Goal: Task Accomplishment & Management: Use online tool/utility

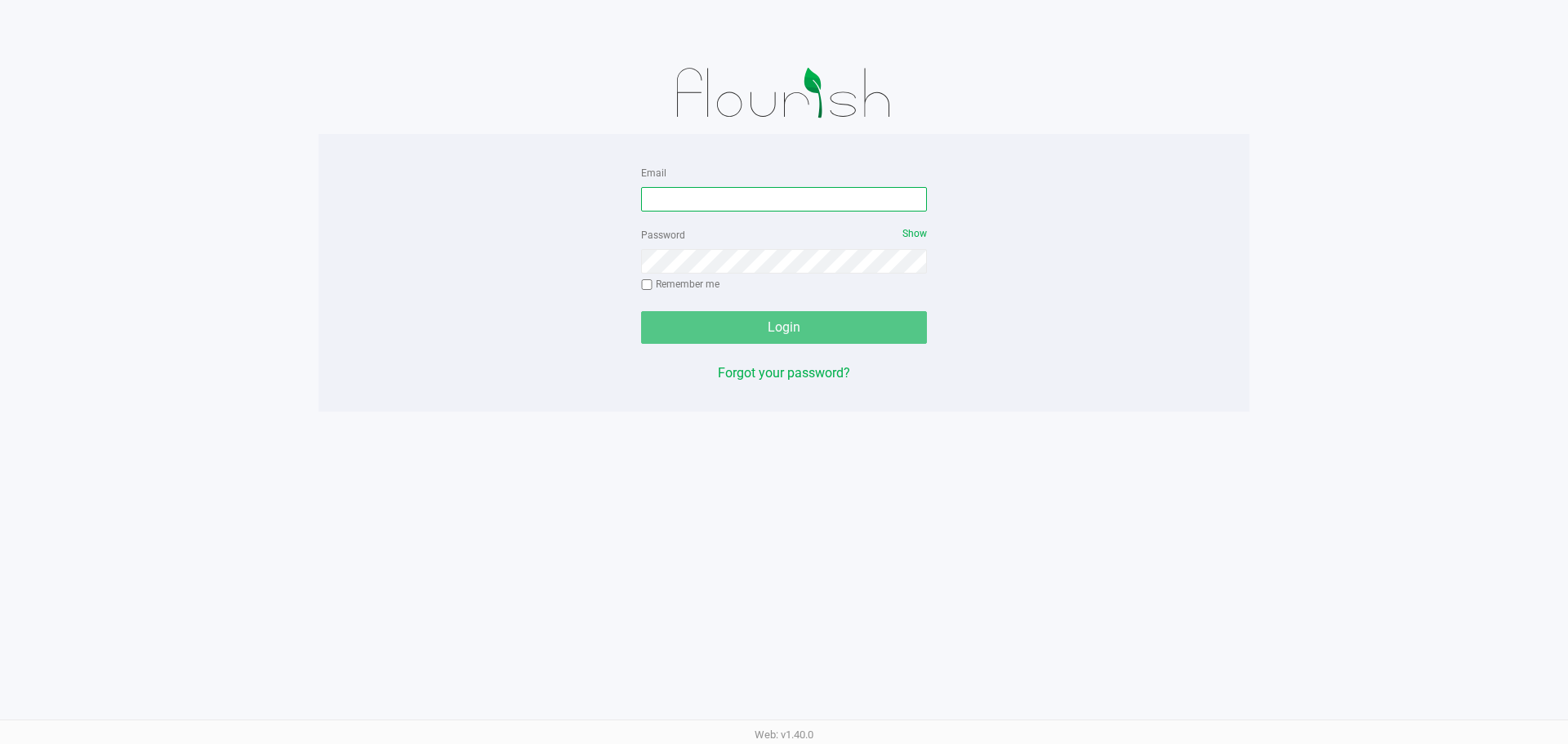
click at [755, 197] on input "Email" at bounding box center [784, 199] width 286 height 24
type input "[EMAIL_ADDRESS][DOMAIN_NAME]"
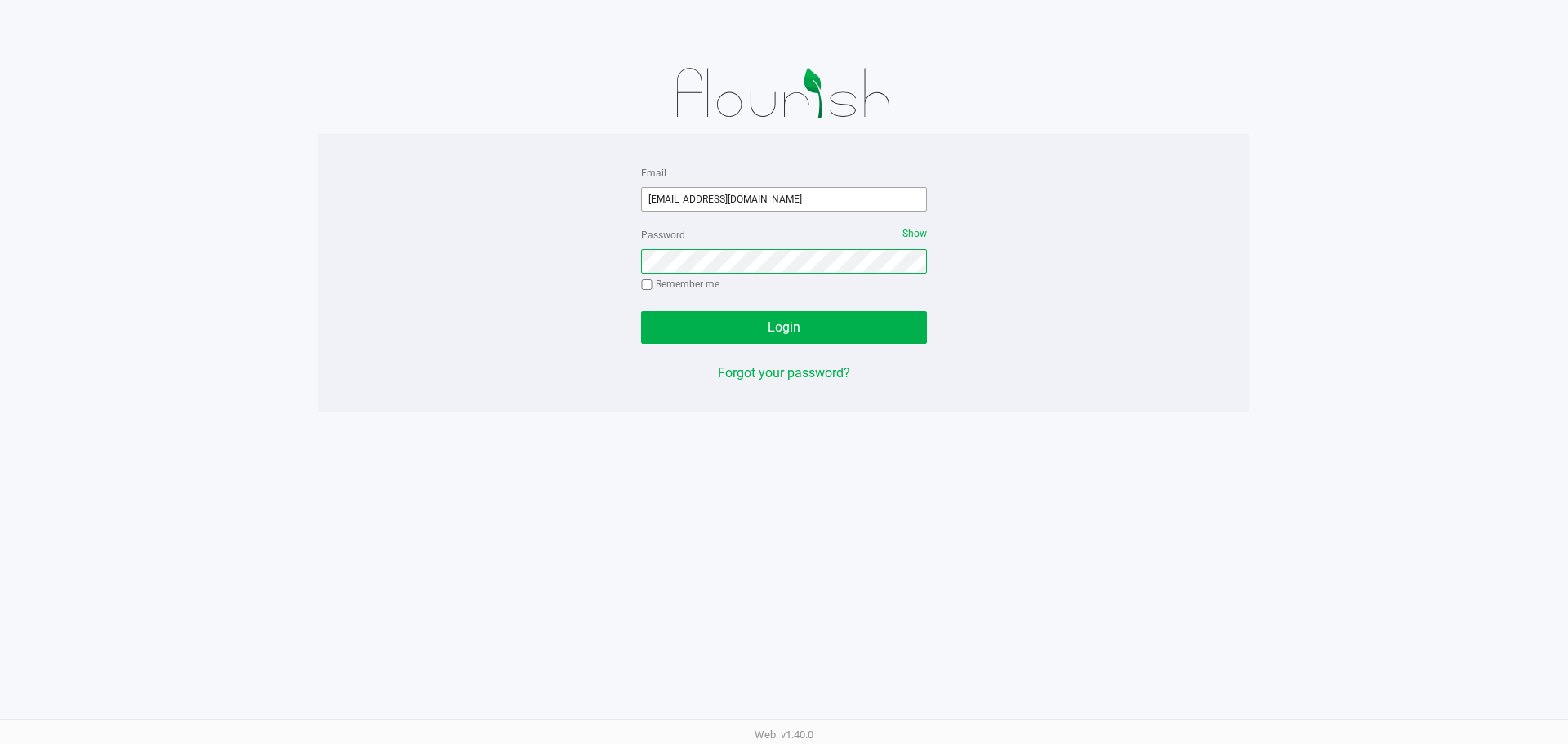
click at [641, 311] on button "Login" at bounding box center [784, 327] width 286 height 32
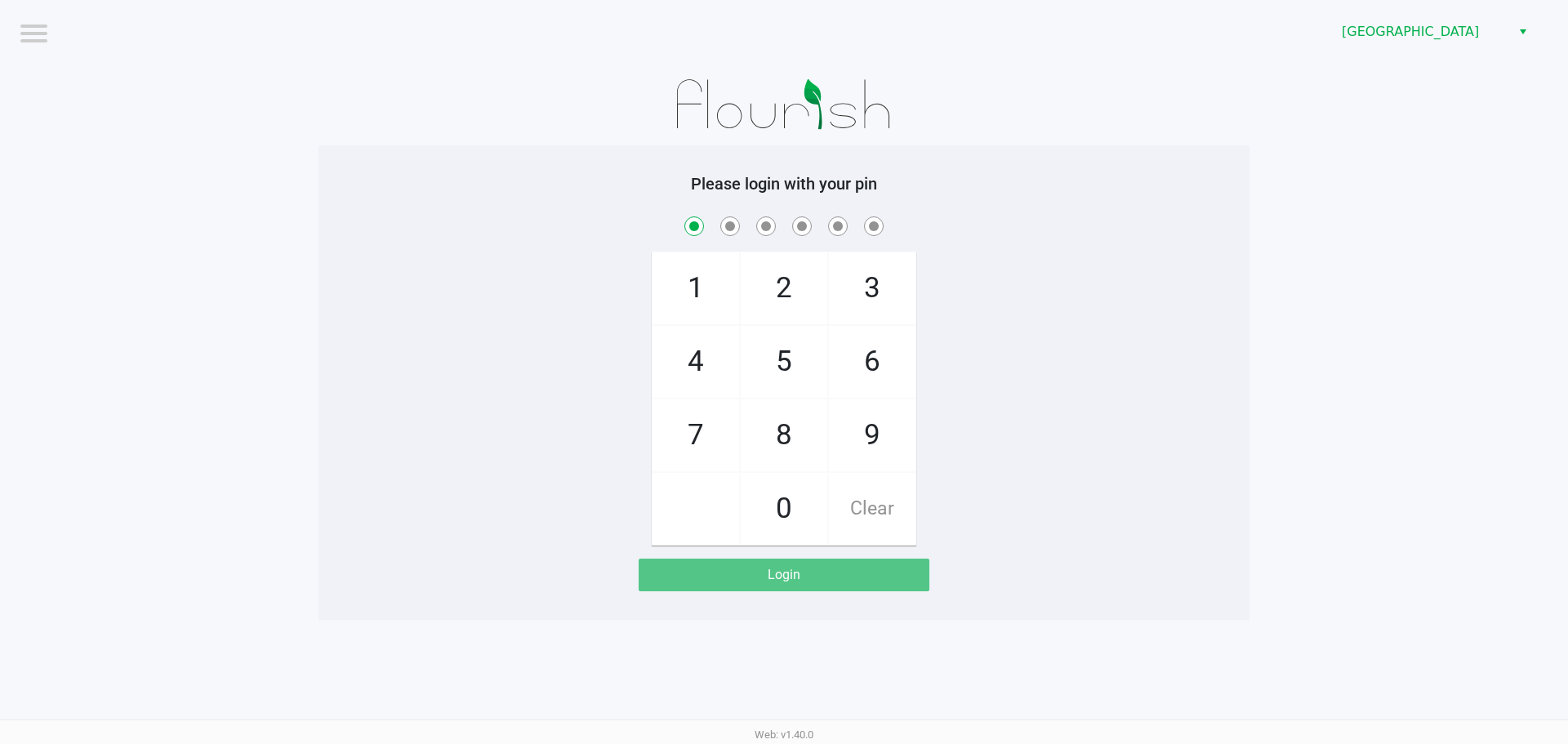
checkbox input "true"
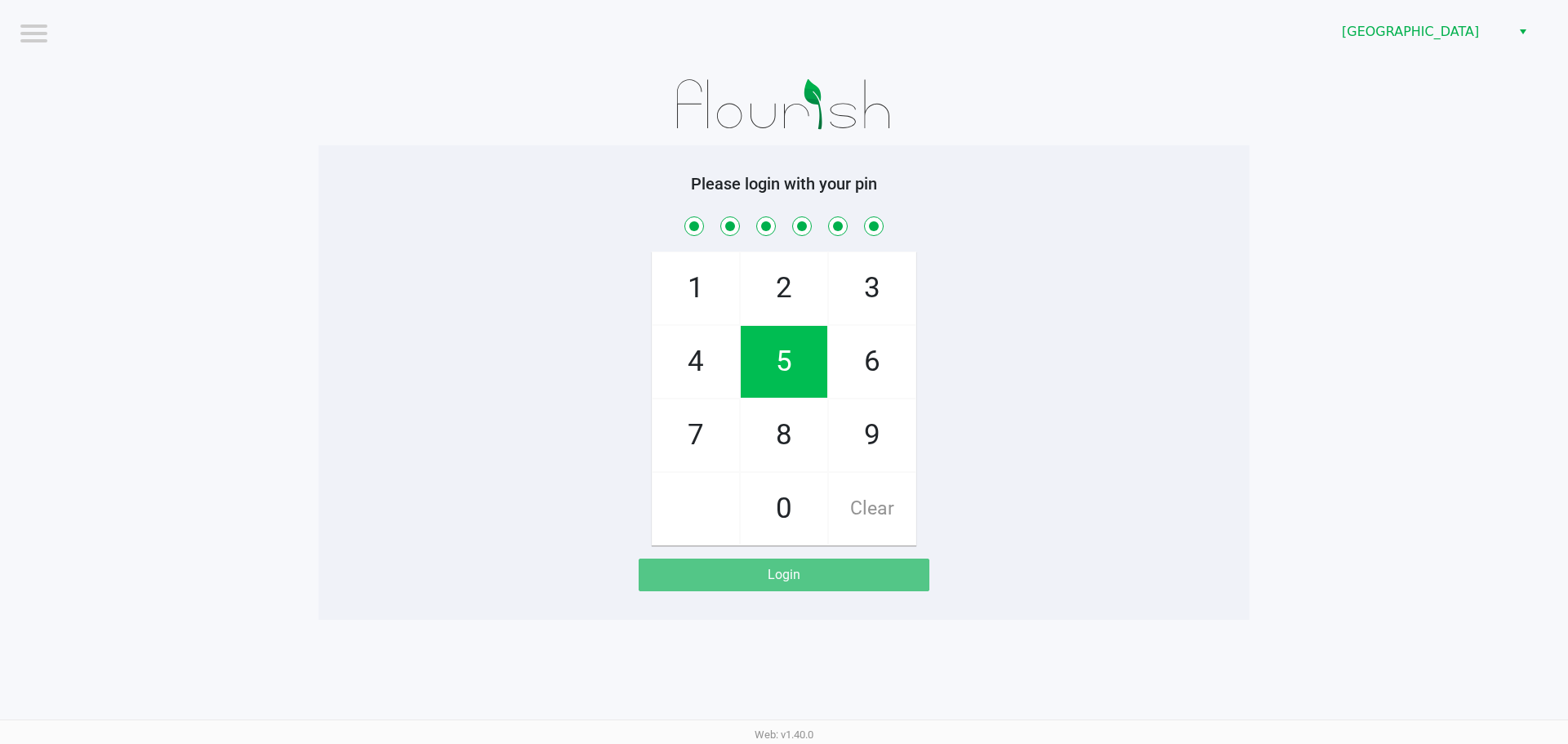
checkbox input "true"
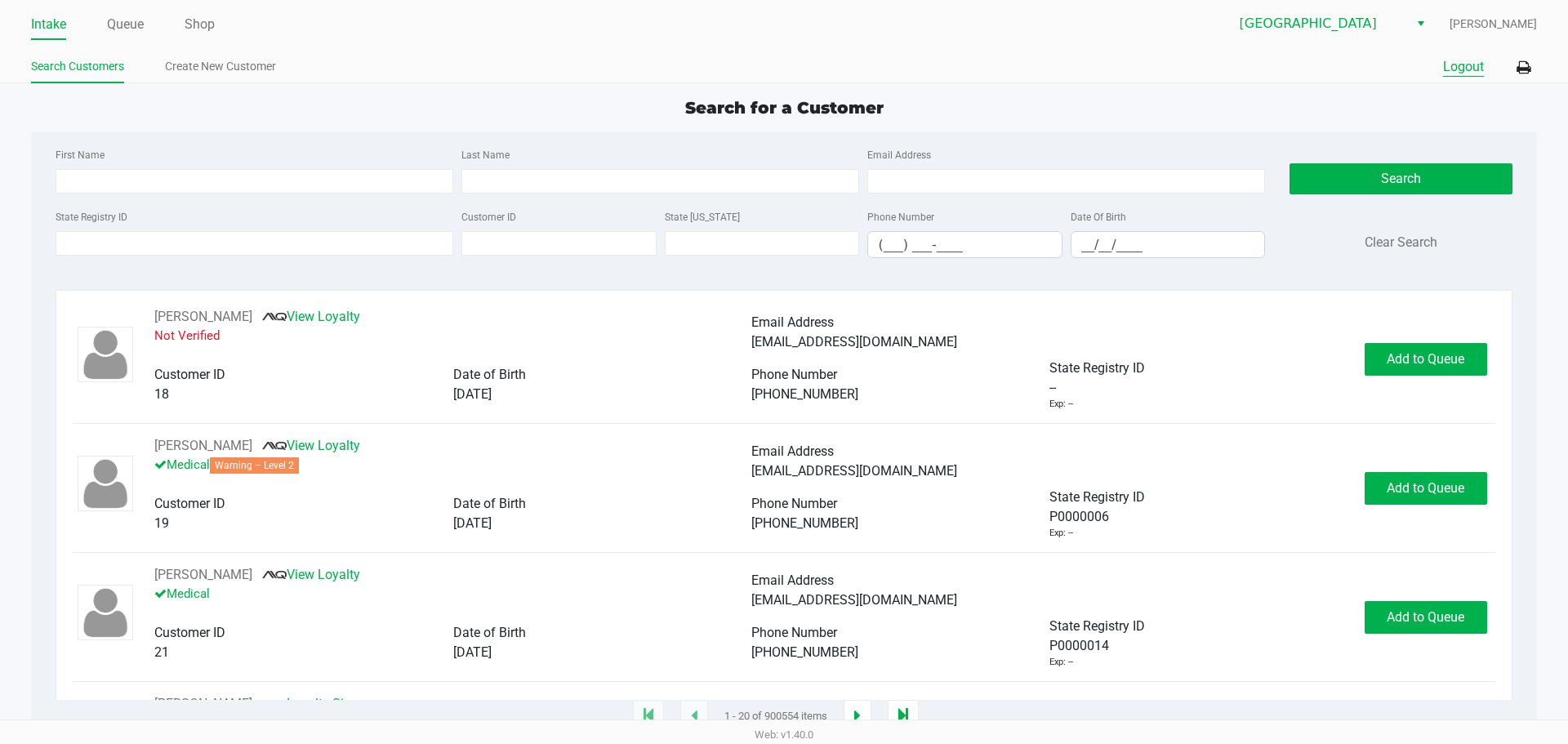
click at [1460, 59] on button "Logout" at bounding box center [1464, 67] width 41 height 20
